Goal: Information Seeking & Learning: Find specific fact

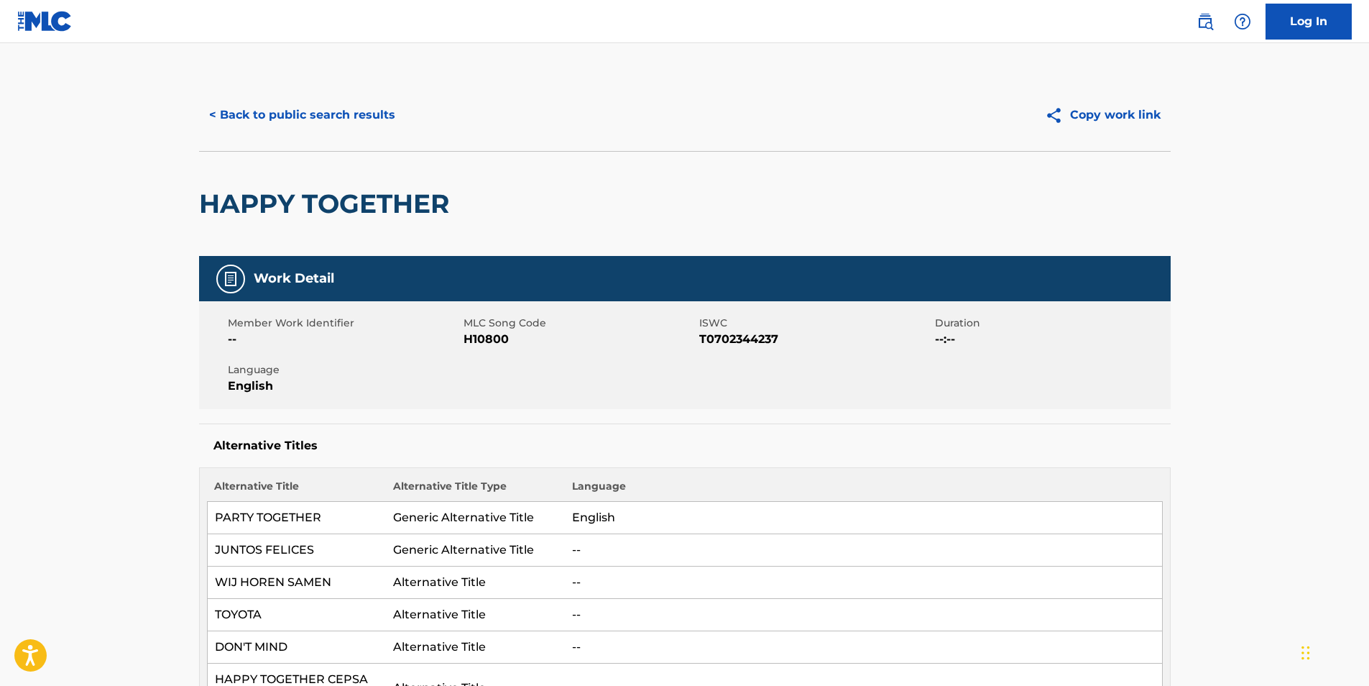
click at [374, 110] on button "< Back to public search results" at bounding box center [302, 115] width 206 height 36
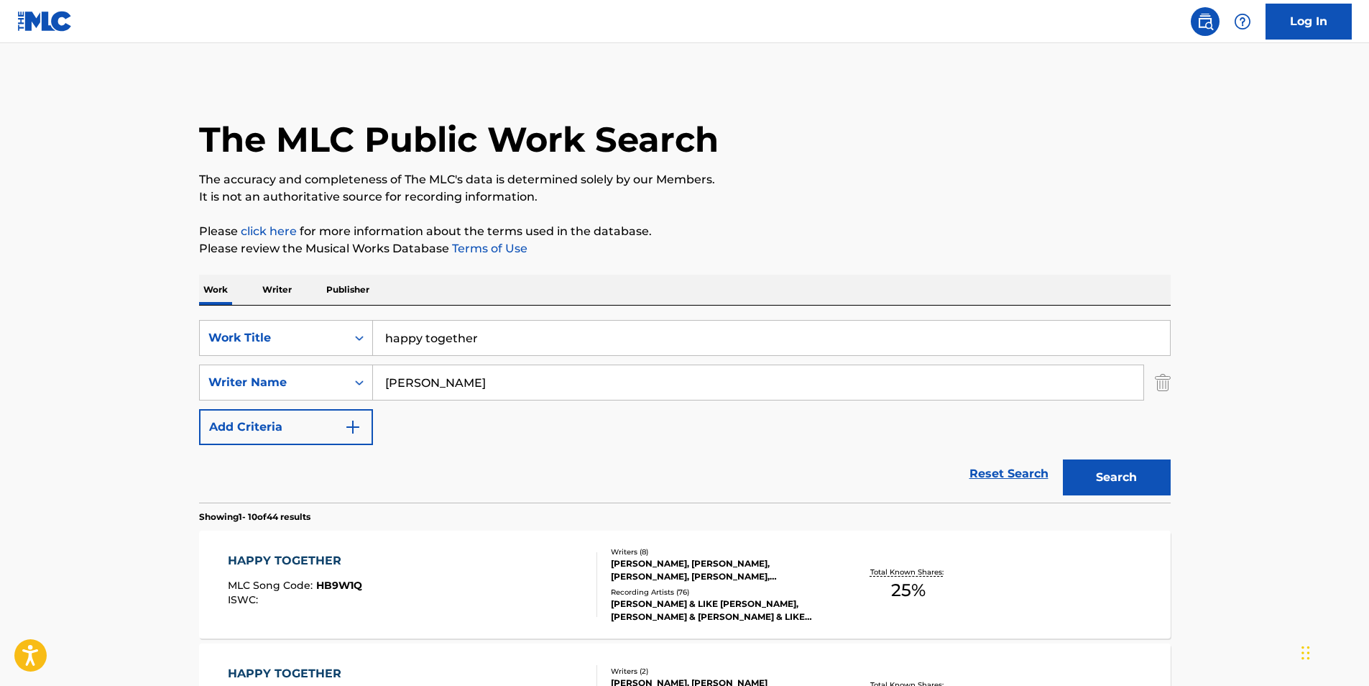
drag, startPoint x: 479, startPoint y: 339, endPoint x: 149, endPoint y: 310, distance: 330.4
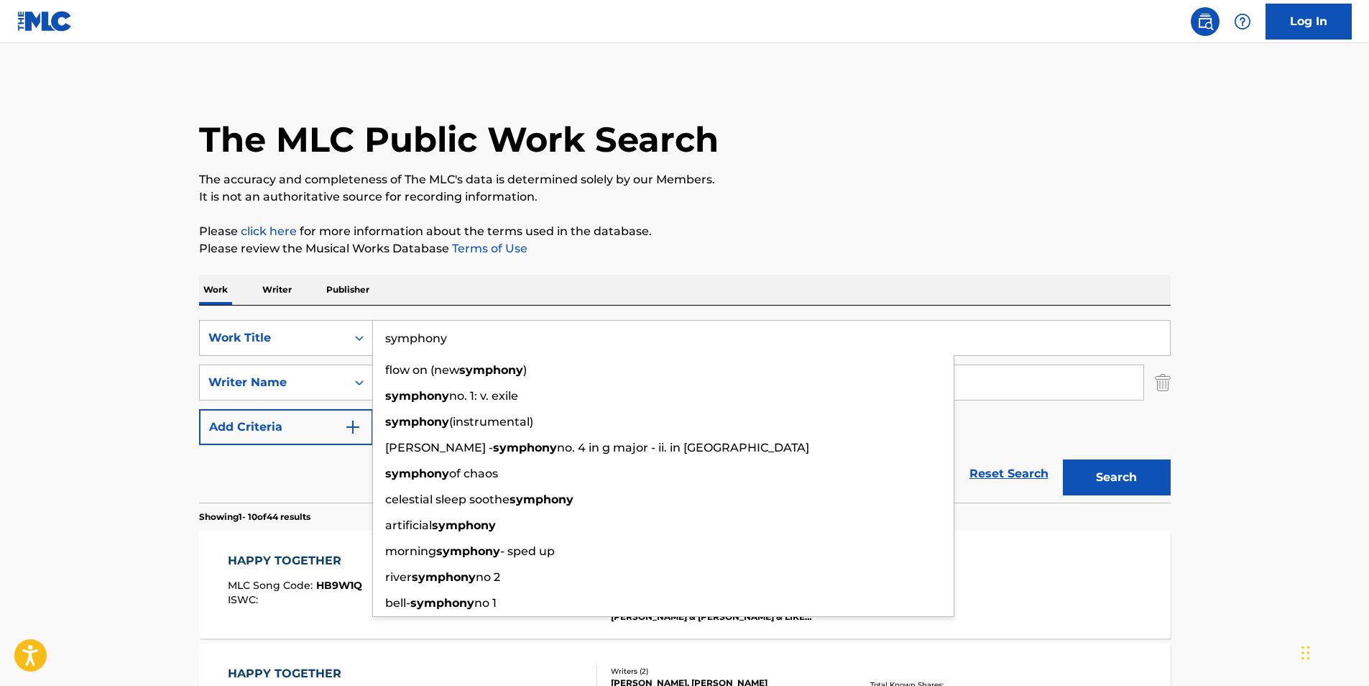
type input "symphony"
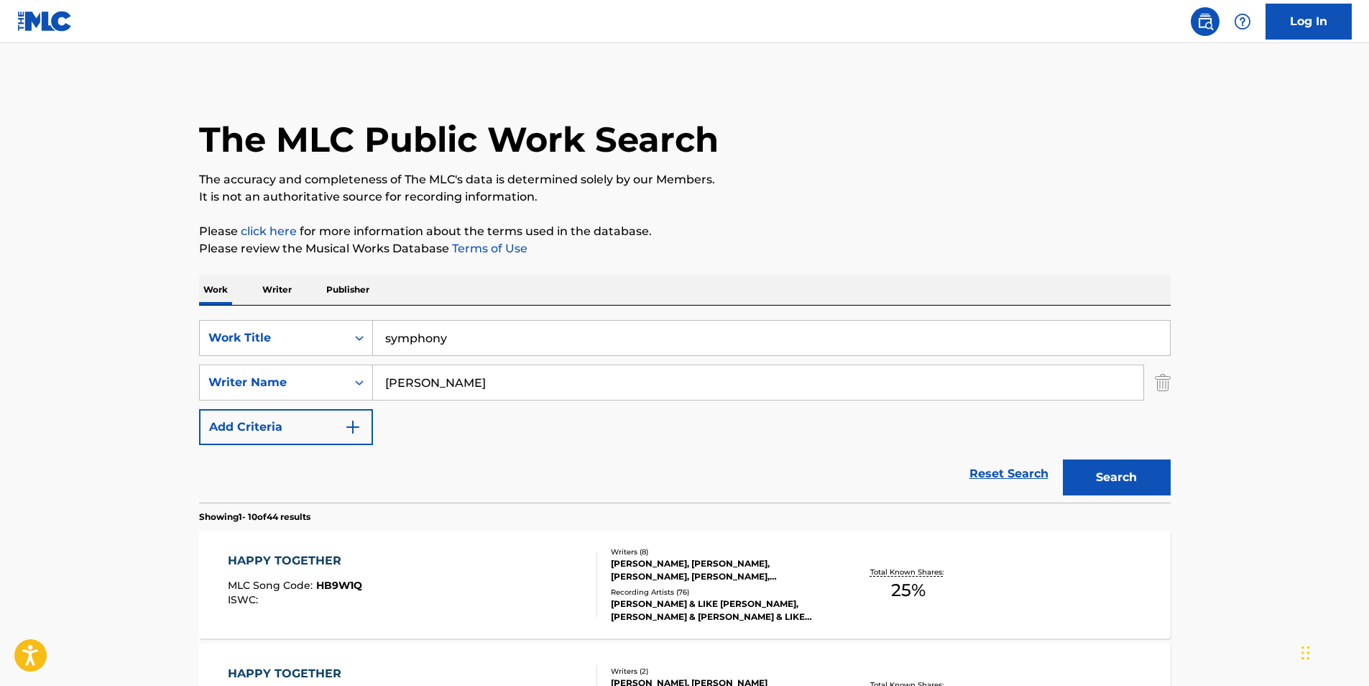
click at [718, 287] on div "Work Writer Publisher" at bounding box center [684, 289] width 971 height 30
drag, startPoint x: 551, startPoint y: 402, endPoint x: 538, endPoint y: 390, distance: 17.8
click at [545, 399] on div "SearchWithCriteria8066d4c5-2fd9-48fa-8c85-62c7fcff5266 Work Title symphony Sear…" at bounding box center [684, 382] width 971 height 125
drag, startPoint x: 366, startPoint y: 377, endPoint x: 343, endPoint y: 380, distance: 22.6
click at [345, 380] on div "SearchWithCriteriaf3bc5231-8a14-4c9e-8a1b-fc22dbe00870 Writer Name [PERSON_NAME]" at bounding box center [684, 382] width 971 height 36
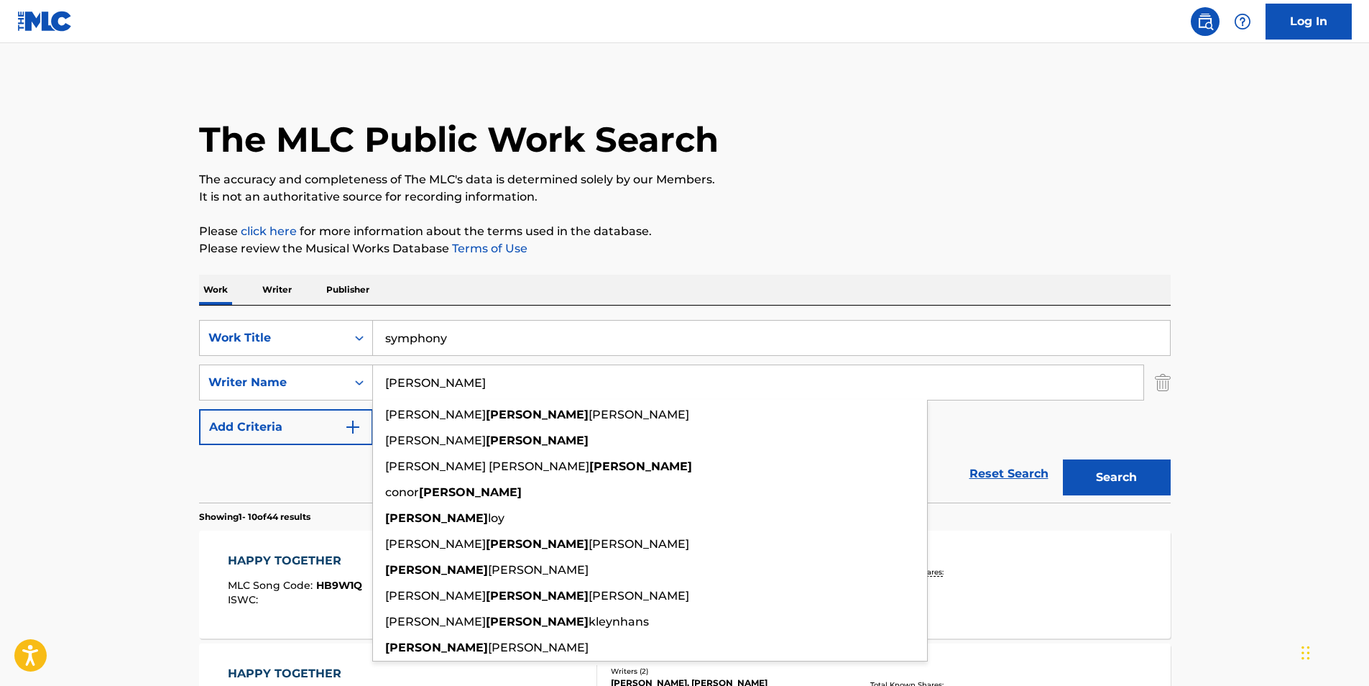
type input "[PERSON_NAME]"
click at [1168, 383] on img "Search Form" at bounding box center [1163, 382] width 16 height 36
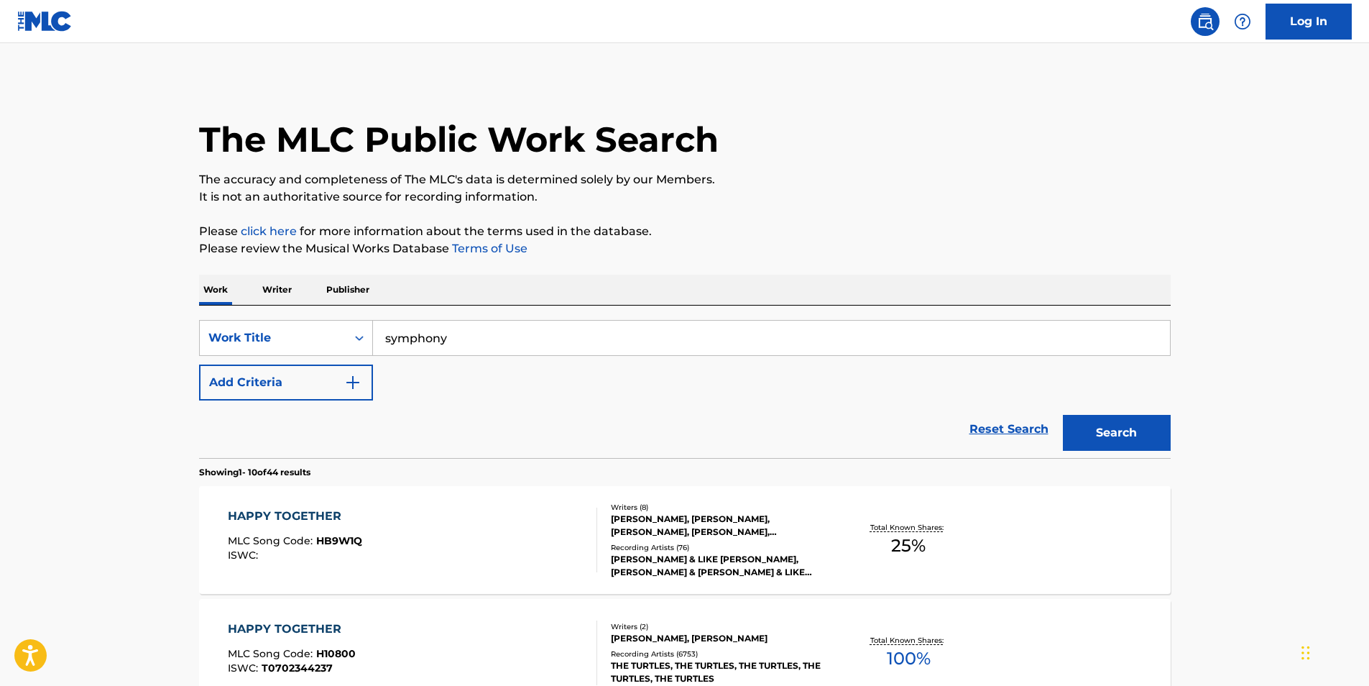
click at [315, 384] on button "Add Criteria" at bounding box center [286, 382] width 174 height 36
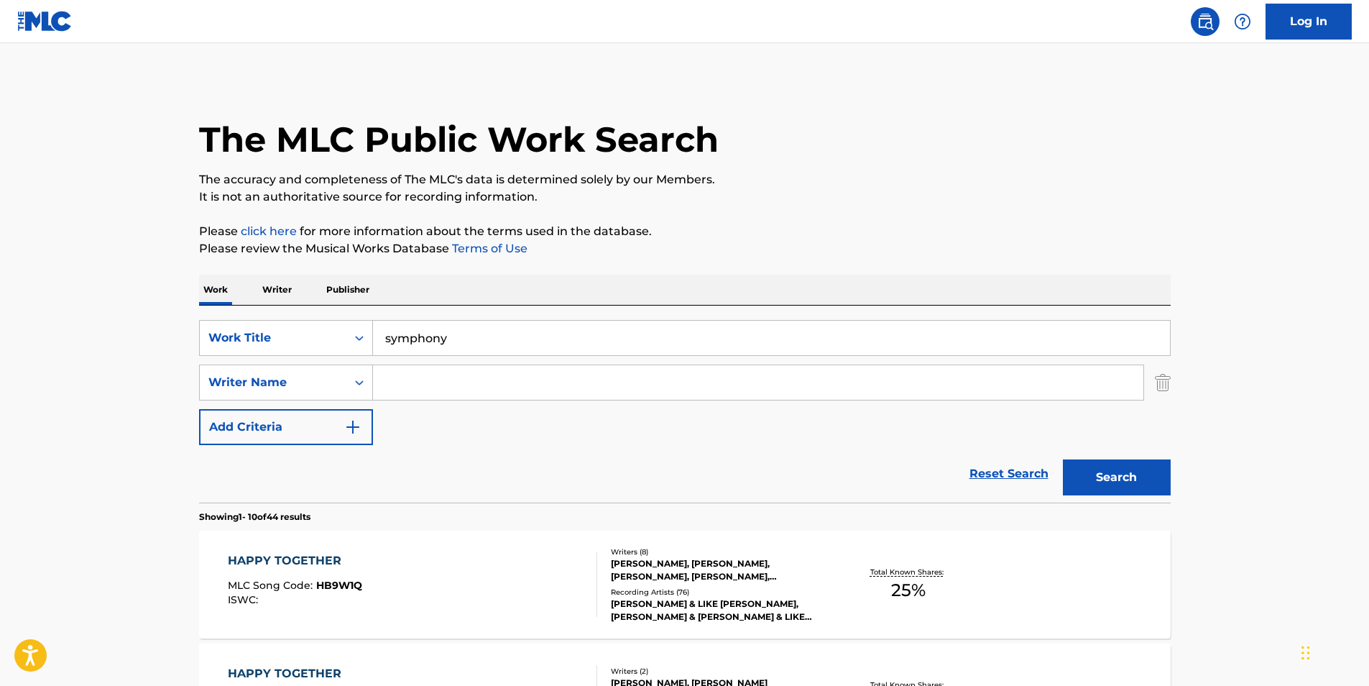
click at [452, 393] on input "Search Form" at bounding box center [758, 382] width 770 height 34
click at [1101, 479] on button "Search" at bounding box center [1117, 477] width 108 height 36
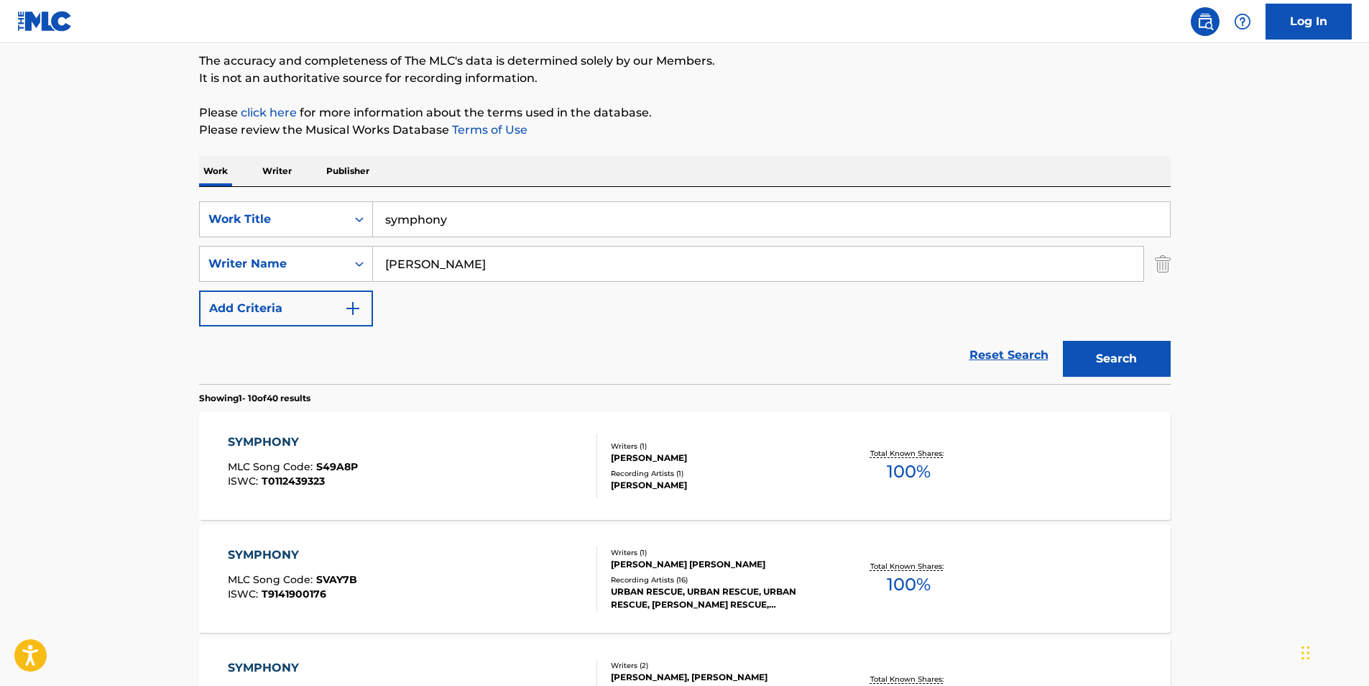
scroll to position [144, 0]
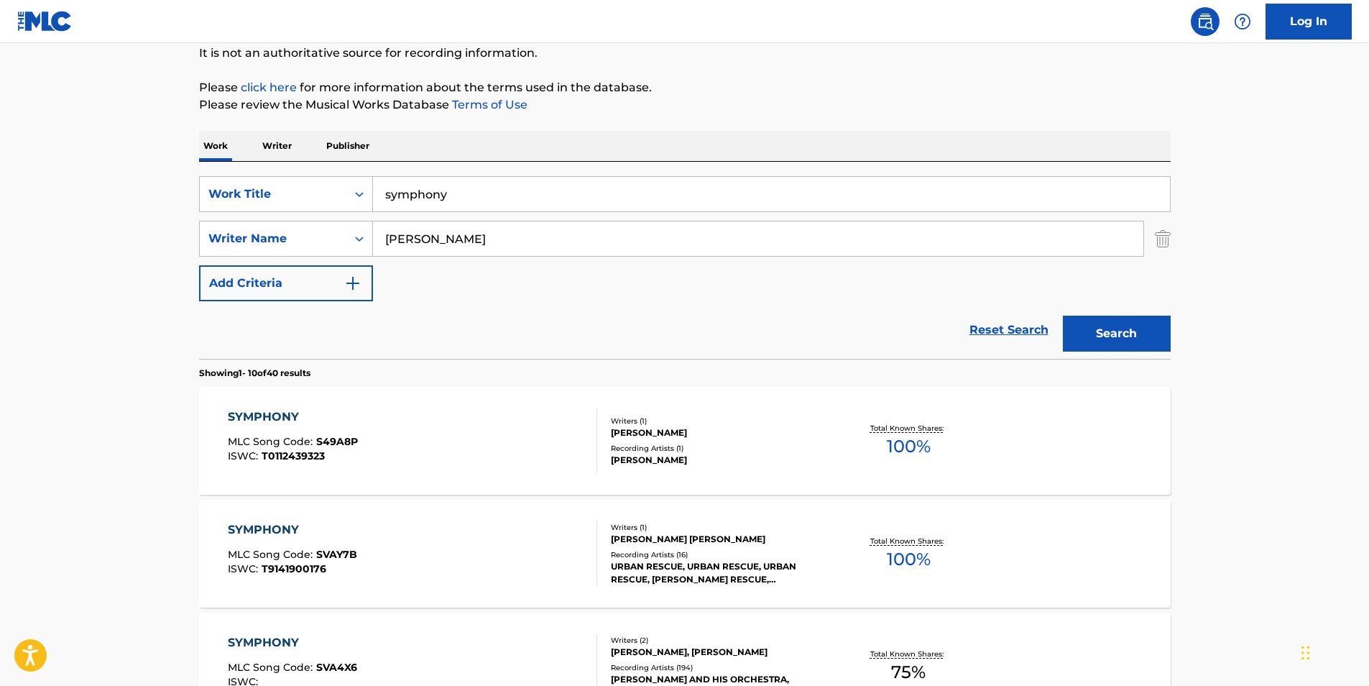
click at [387, 237] on input "[PERSON_NAME]" at bounding box center [758, 238] width 770 height 34
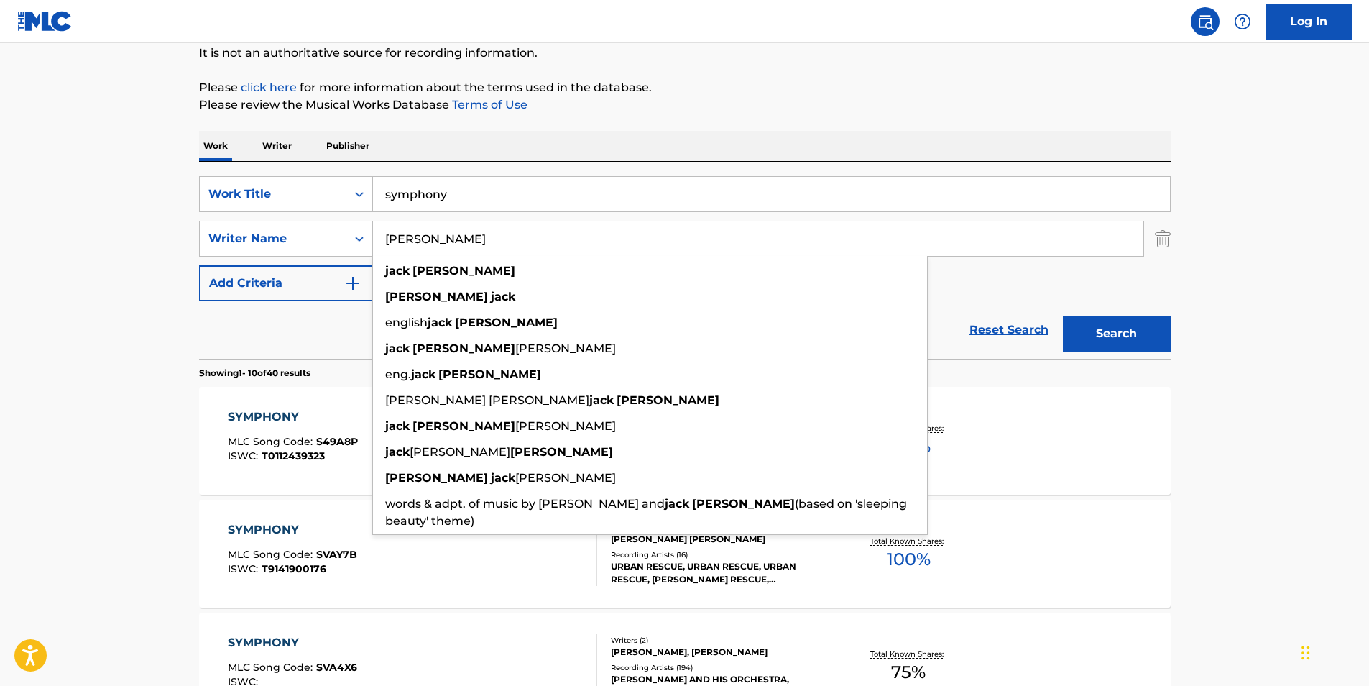
type input "[PERSON_NAME]"
drag, startPoint x: 1144, startPoint y: 329, endPoint x: 1139, endPoint y: 313, distance: 17.3
click at [1143, 329] on button "Search" at bounding box center [1117, 333] width 108 height 36
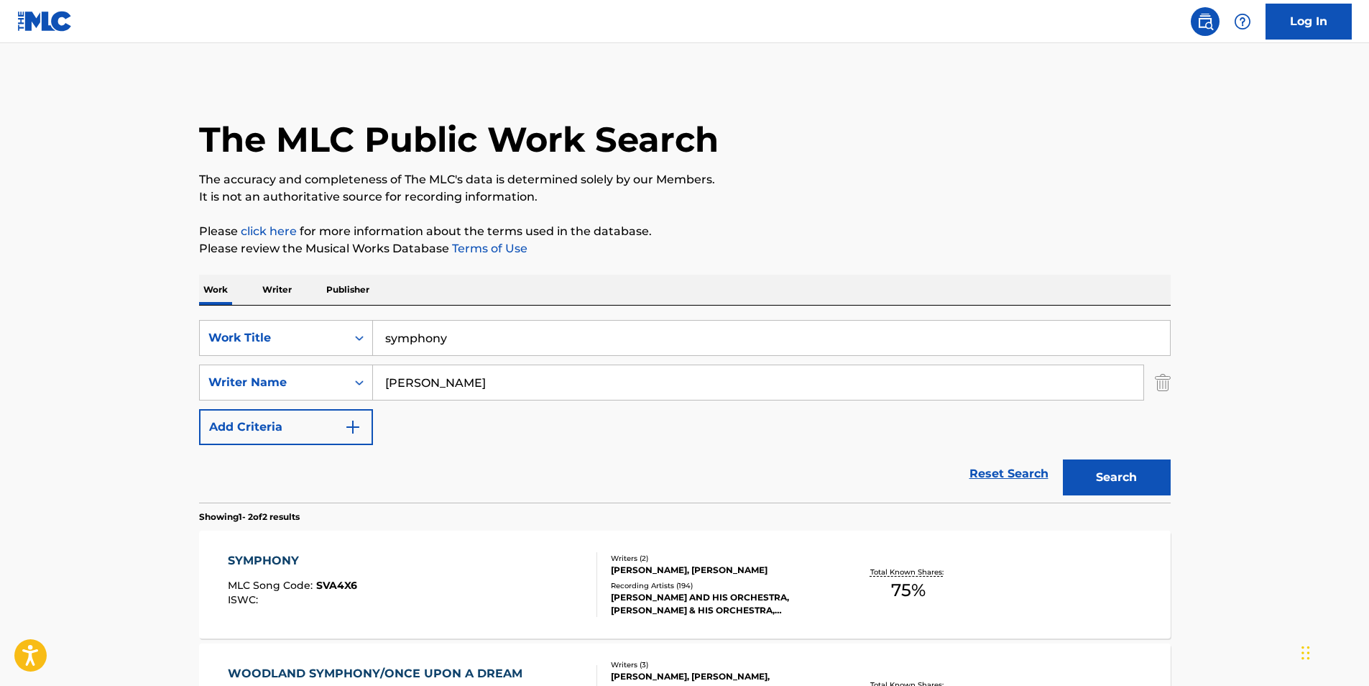
scroll to position [72, 0]
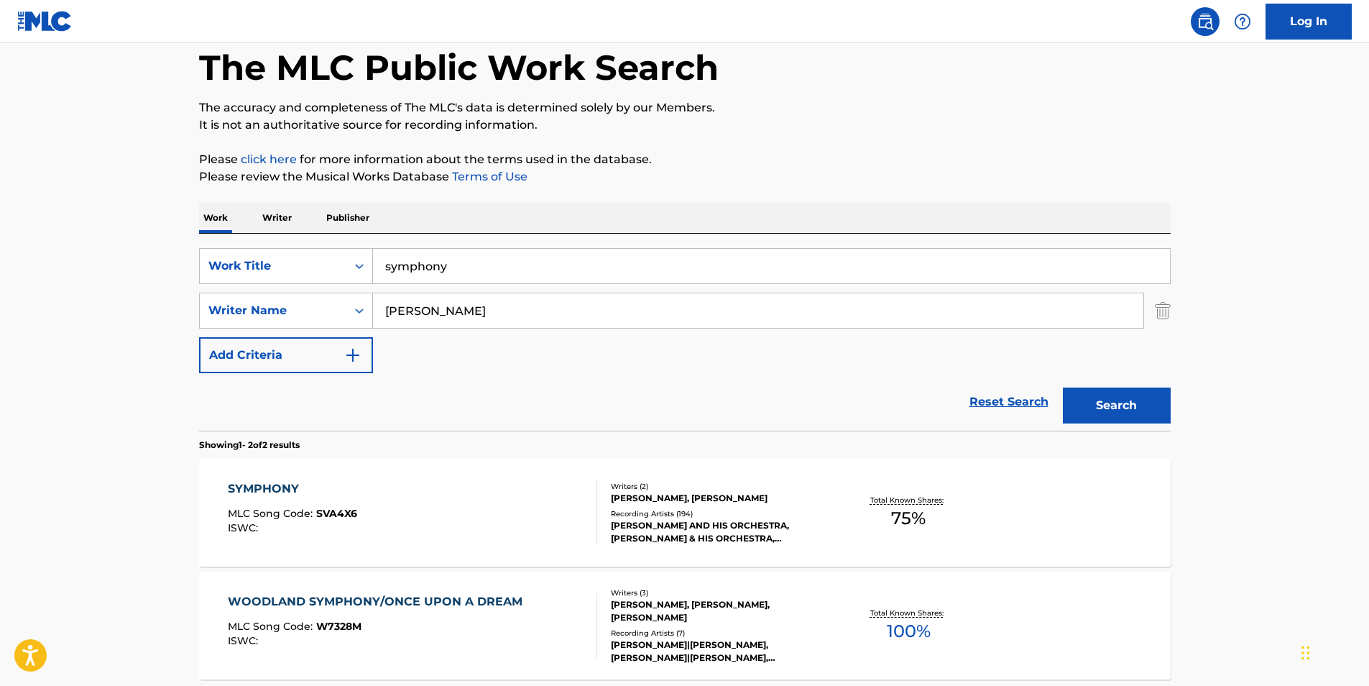
click at [353, 499] on div "SYMPHONY MLC Song Code : SVA4X6 ISWC :" at bounding box center [292, 512] width 129 height 65
